Goal: Information Seeking & Learning: Learn about a topic

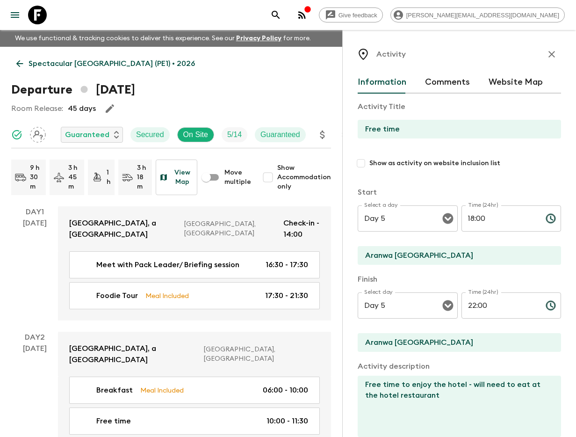
click at [282, 19] on icon "search adventures" at bounding box center [275, 14] width 11 height 11
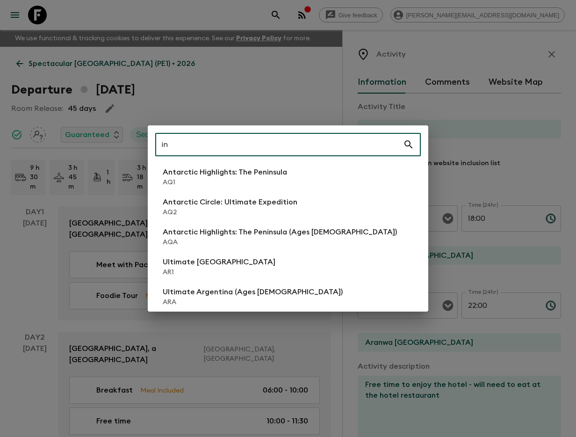
type input "in2"
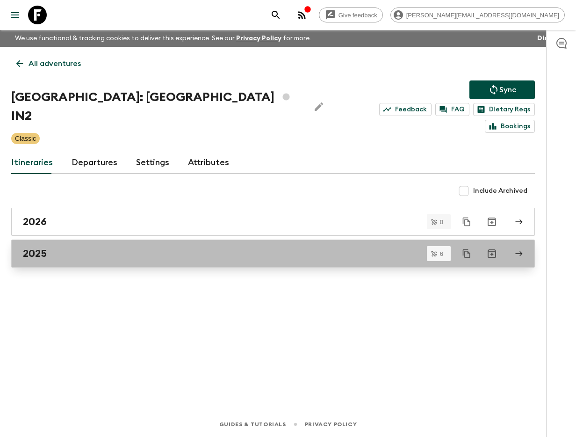
click at [133, 247] on div "2025" at bounding box center [264, 253] width 483 height 12
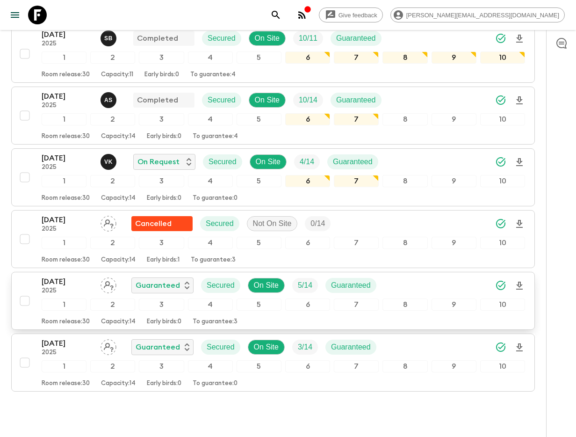
scroll to position [214, 0]
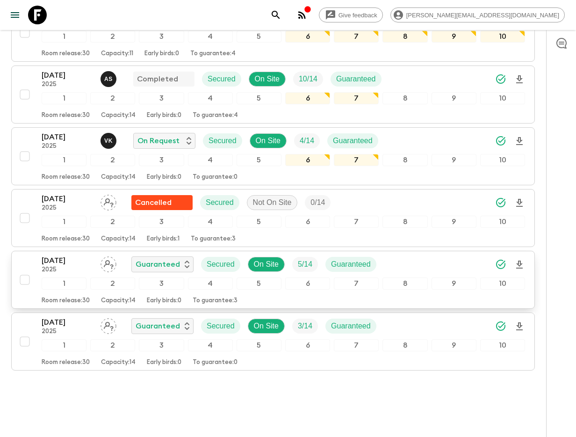
click at [70, 255] on p "[DATE]" at bounding box center [67, 260] width 51 height 11
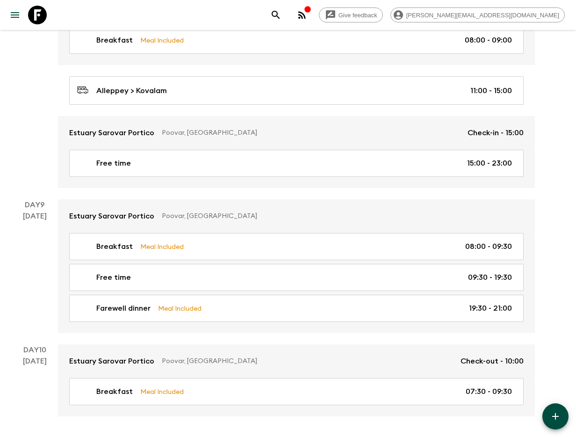
scroll to position [1756, 0]
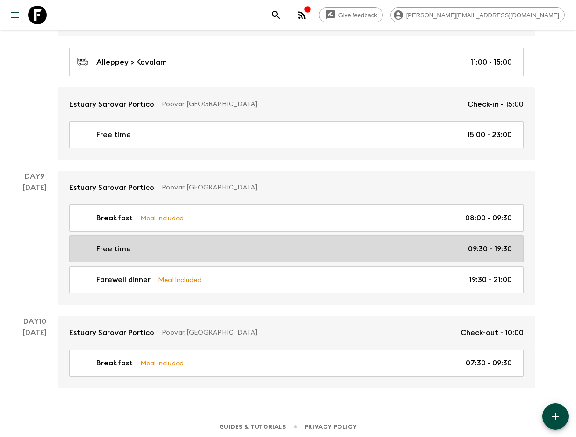
click at [127, 251] on p "Free time" at bounding box center [113, 248] width 35 height 11
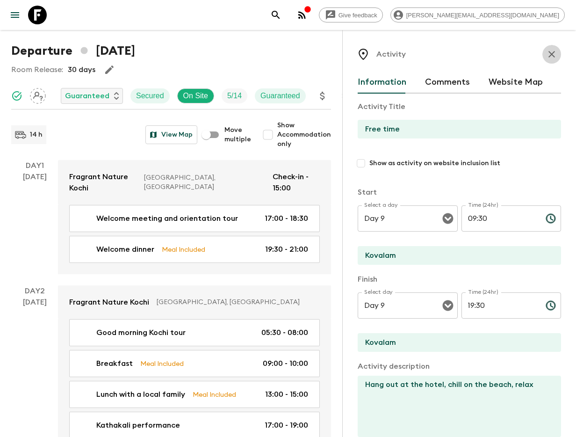
click at [557, 58] on icon "button" at bounding box center [551, 54] width 11 height 11
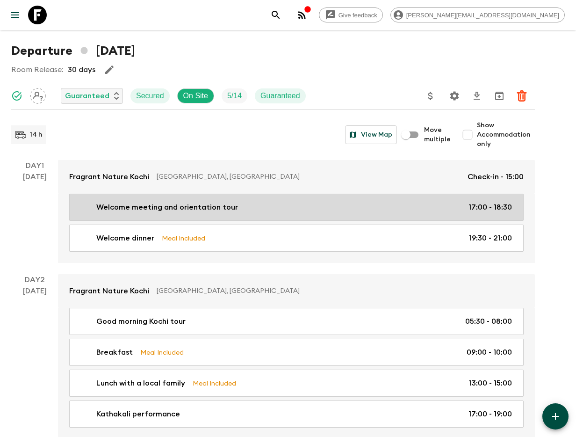
click at [79, 202] on div "Welcome meeting and orientation tour 17:00 - 18:30" at bounding box center [294, 207] width 435 height 11
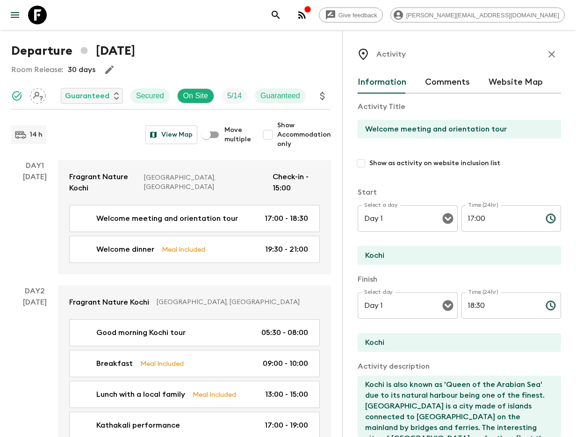
click at [551, 55] on icon "button" at bounding box center [552, 54] width 7 height 7
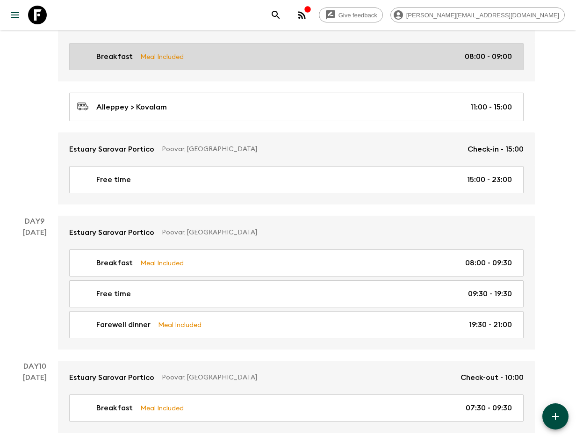
scroll to position [1756, 0]
